Goal: Information Seeking & Learning: Learn about a topic

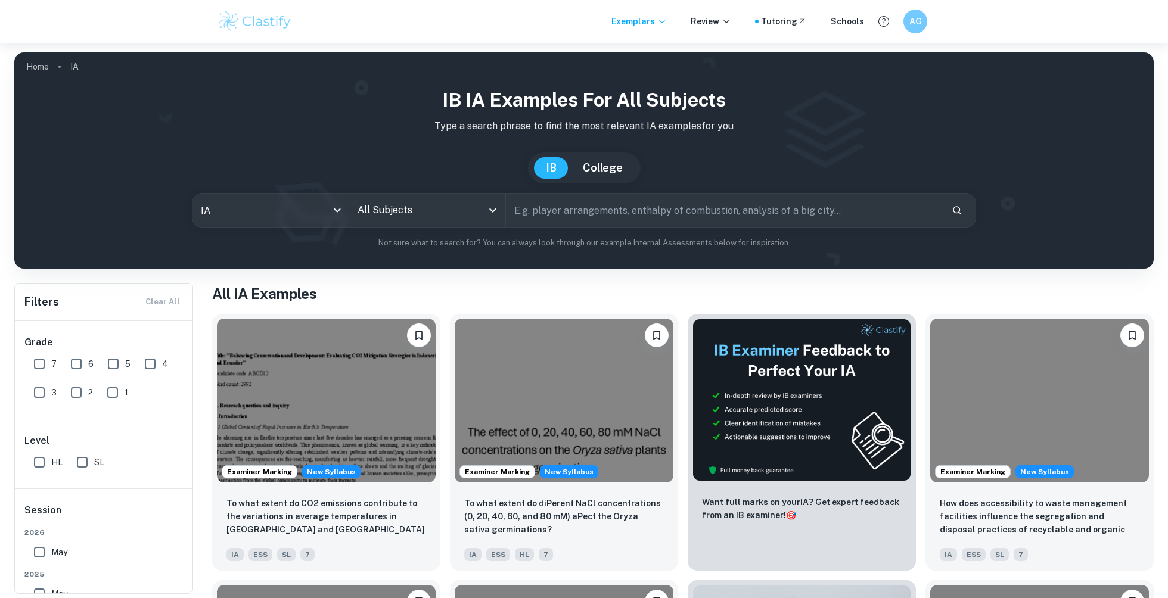
click at [393, 206] on input "All Subjects" at bounding box center [419, 210] width 128 height 23
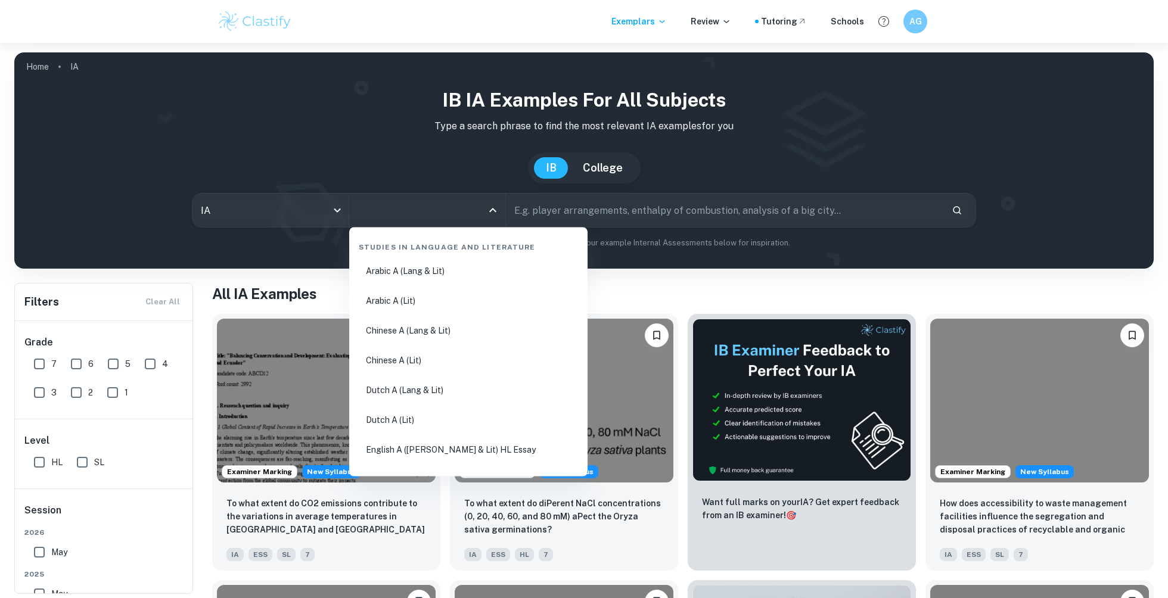
click at [393, 206] on input "All Subjects" at bounding box center [419, 210] width 128 height 23
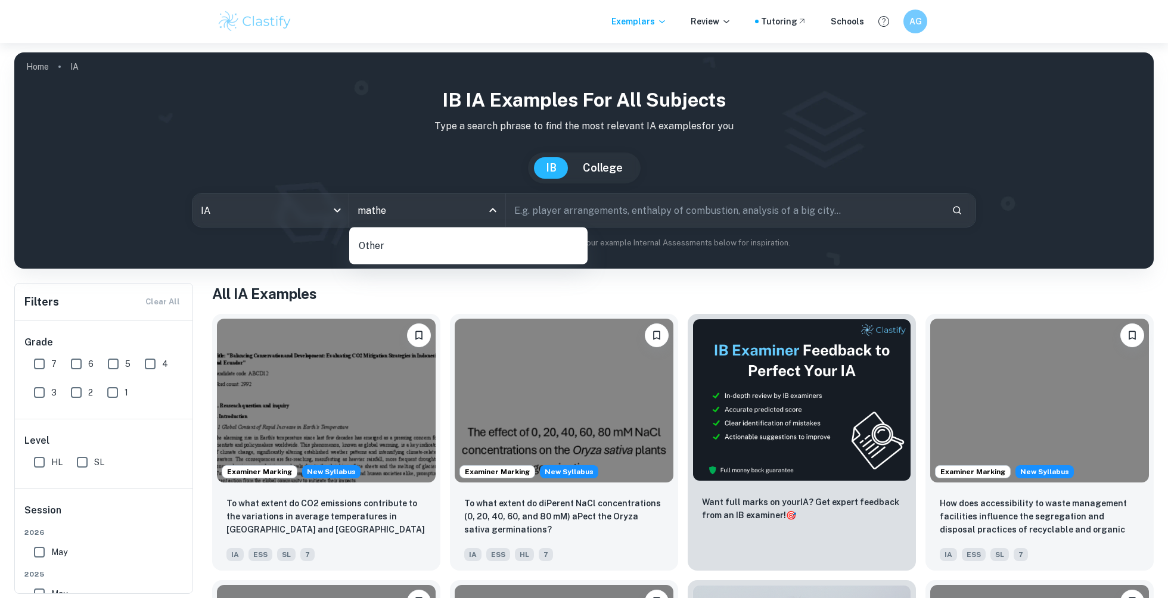
type input "math"
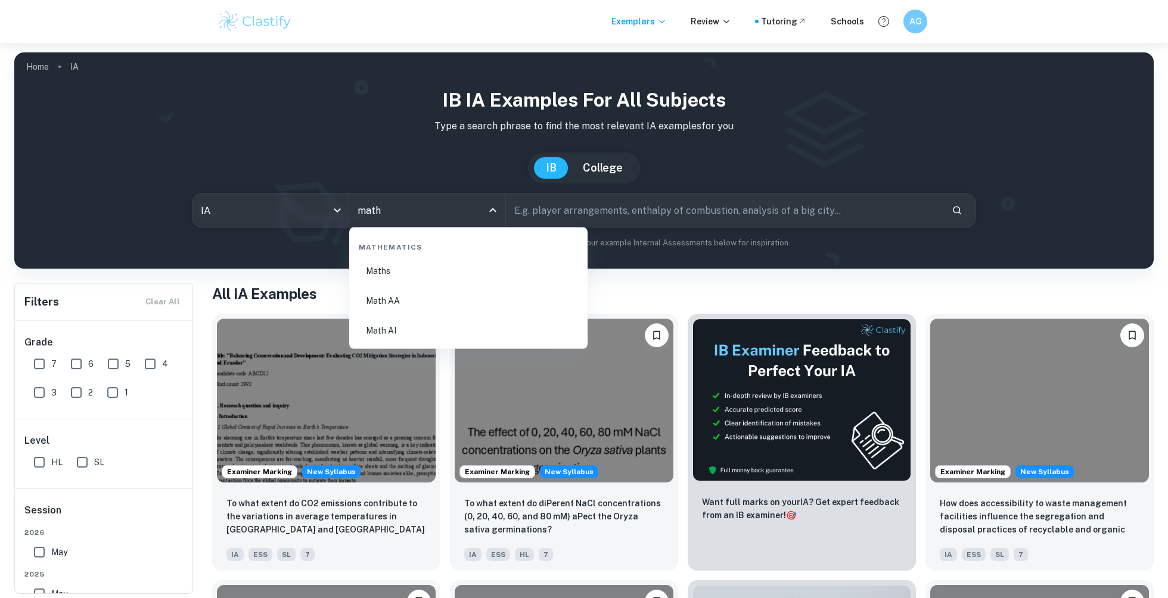
click at [432, 331] on li "Math AI" at bounding box center [468, 330] width 229 height 27
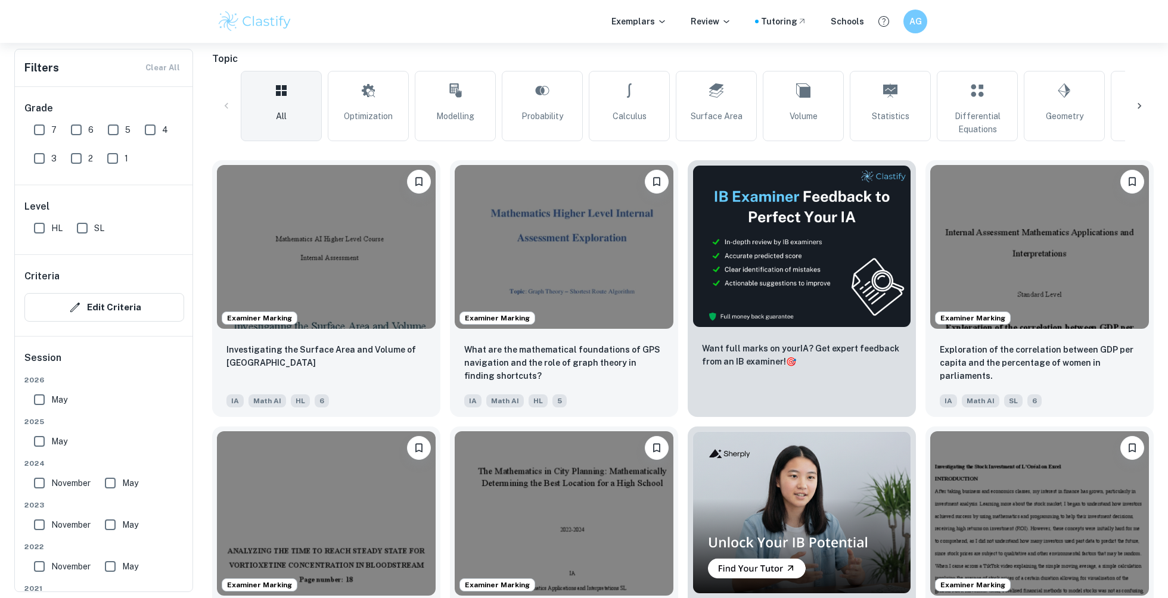
scroll to position [263, 0]
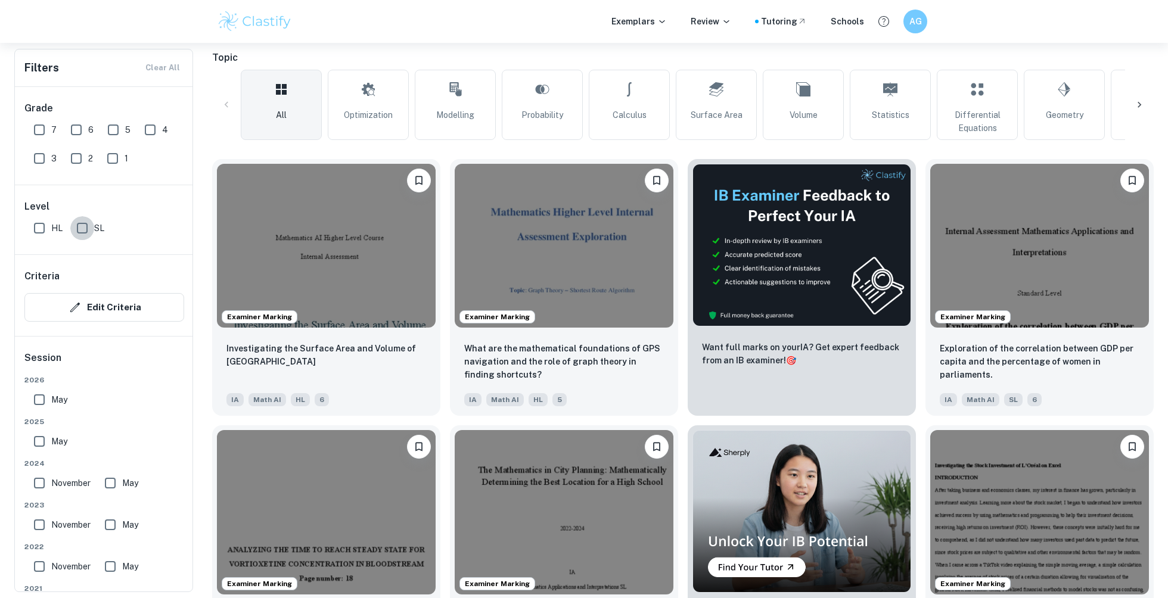
click at [87, 231] on input "SL" at bounding box center [82, 228] width 24 height 24
checkbox input "true"
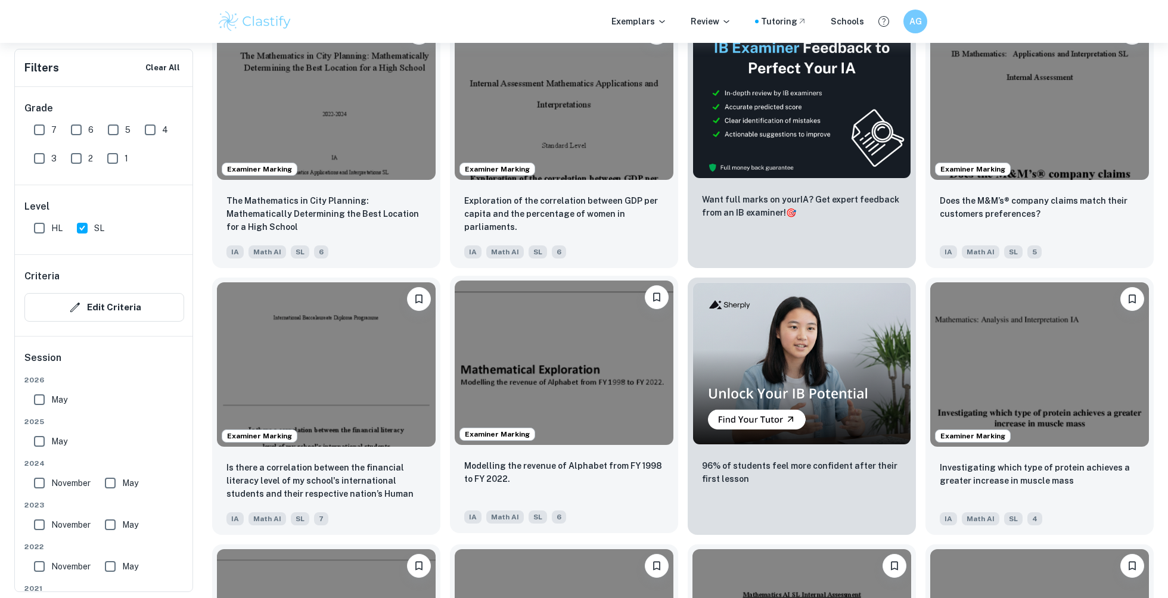
scroll to position [439, 0]
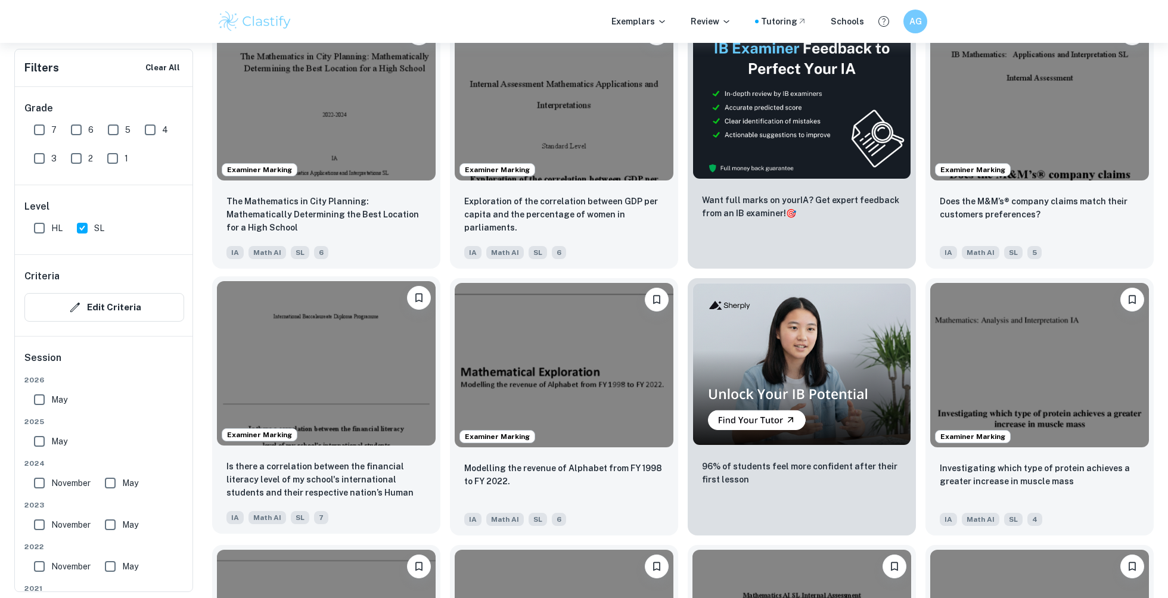
click at [314, 332] on img at bounding box center [326, 363] width 219 height 164
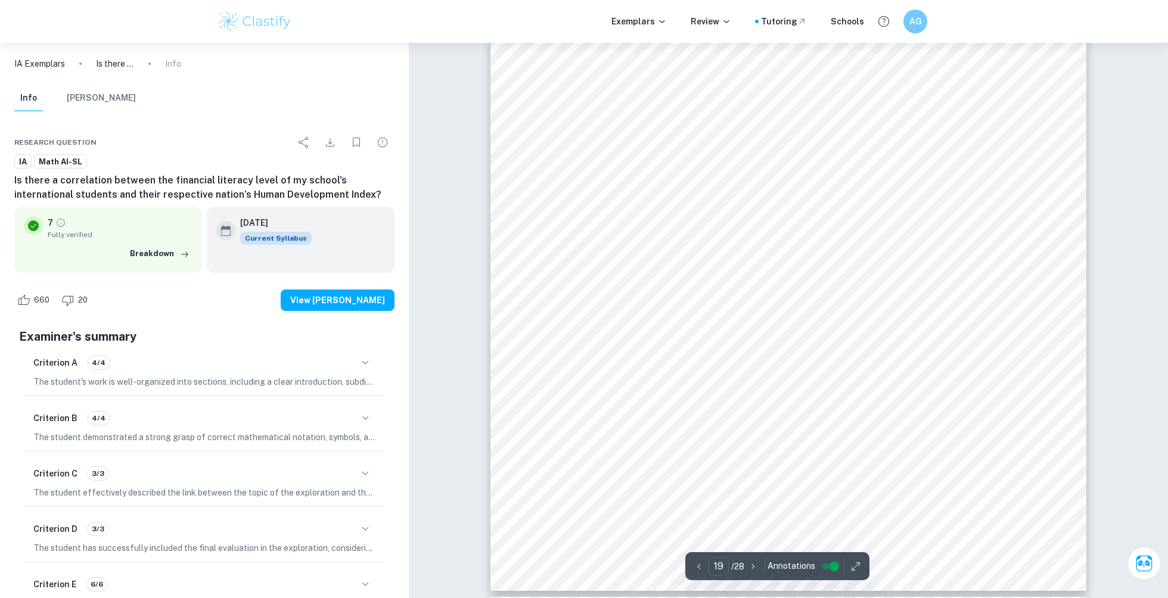
scroll to position [14191, 0]
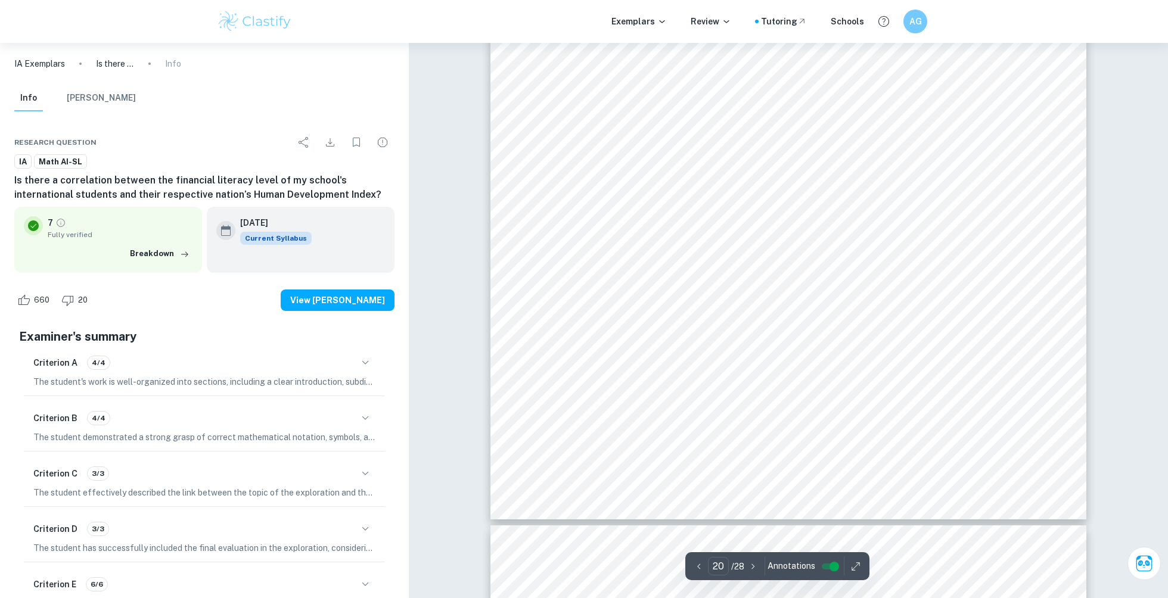
type input "21"
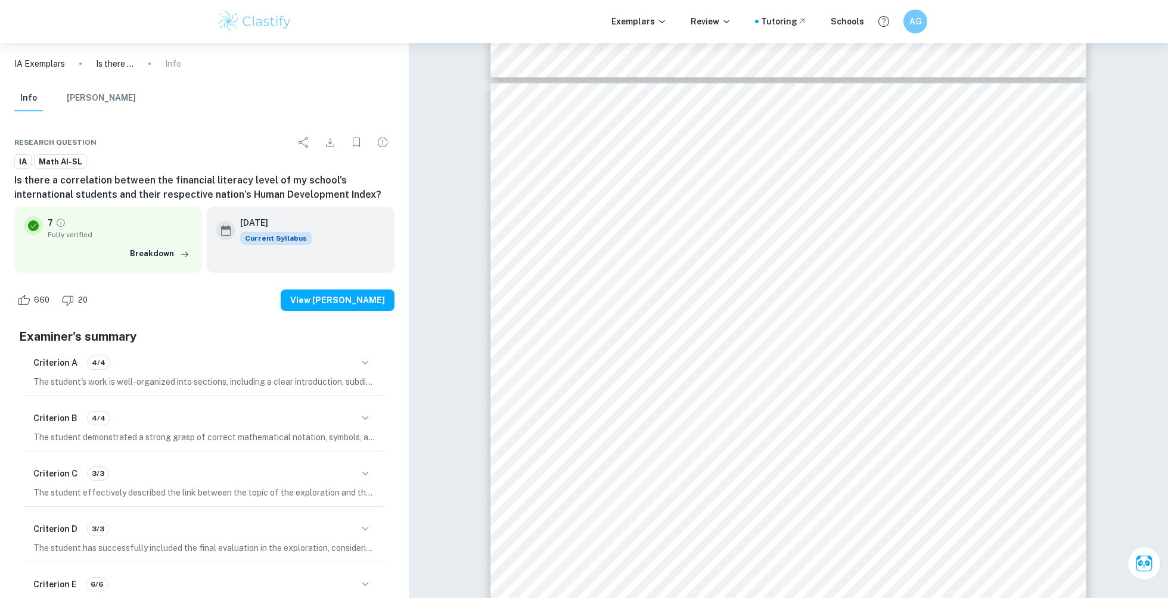
scroll to position [15618, 0]
